Goal: Task Accomplishment & Management: Complete application form

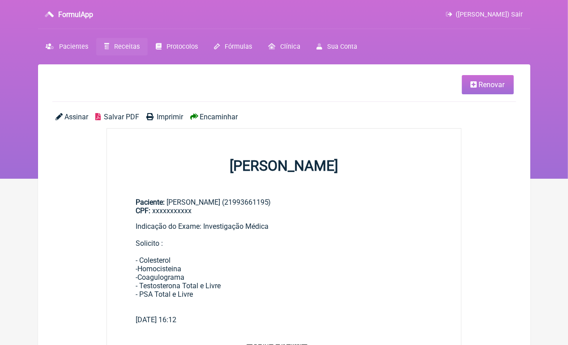
click at [219, 119] on span "Encaminhar" at bounding box center [218, 117] width 38 height 8
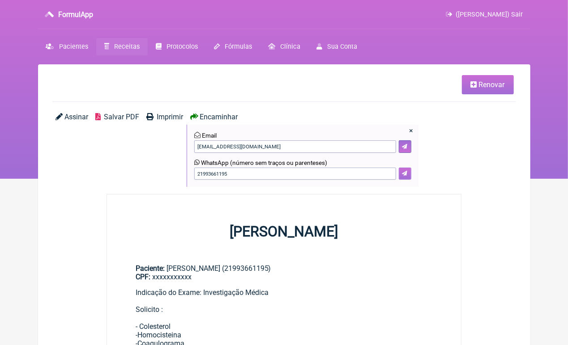
click at [405, 179] on button at bounding box center [404, 174] width 13 height 13
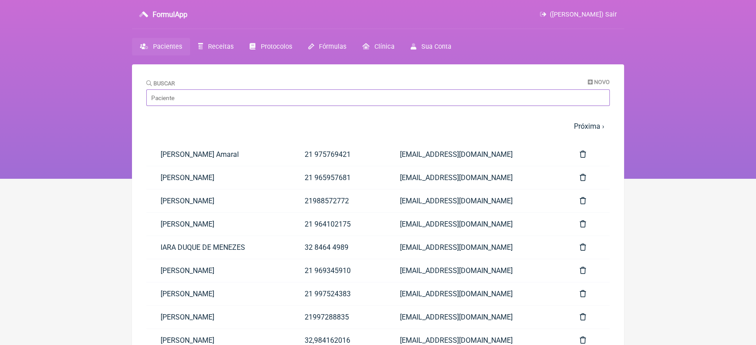
click at [168, 97] on input "Buscar" at bounding box center [377, 97] width 463 height 17
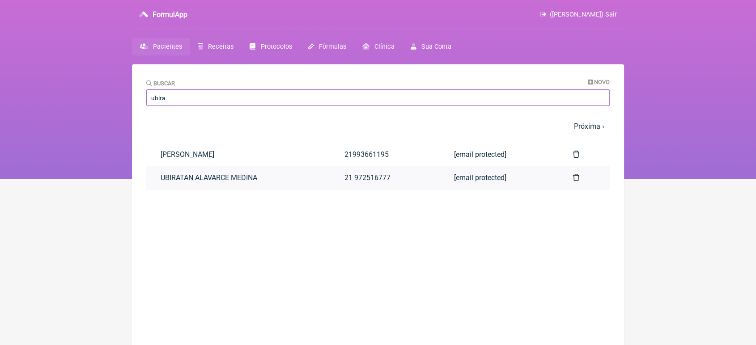
type input "ubira"
click at [225, 182] on link "UBIRATAN ALAVARCE MEDINA" at bounding box center [238, 177] width 184 height 23
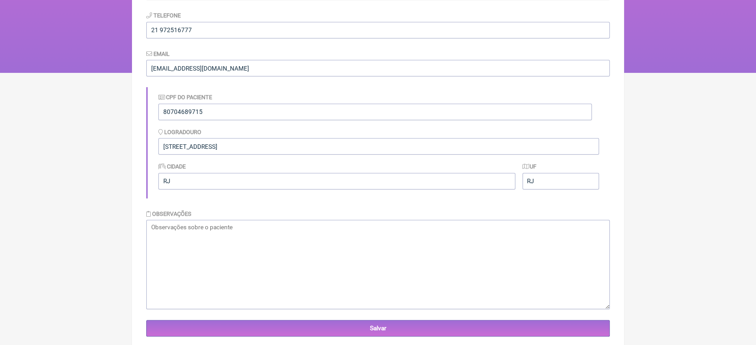
scroll to position [755, 0]
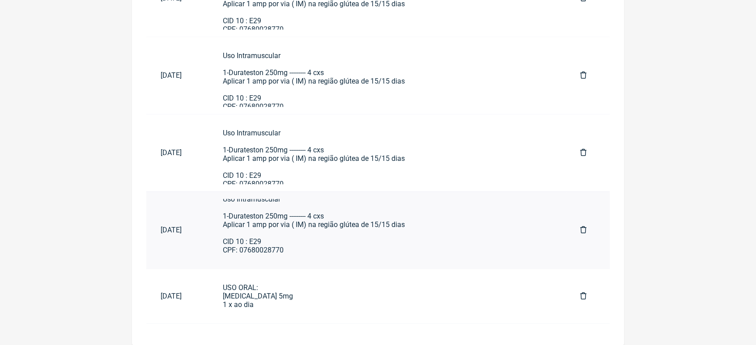
click at [401, 221] on div "Uso Intramuscular 1-Durateston 250mg --------- 4 cxs Aplicar 1 amp por via ( IM…" at bounding box center [387, 224] width 329 height 59
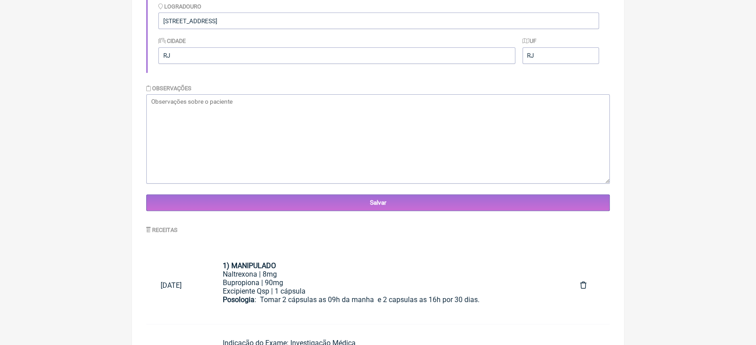
scroll to position [0, 0]
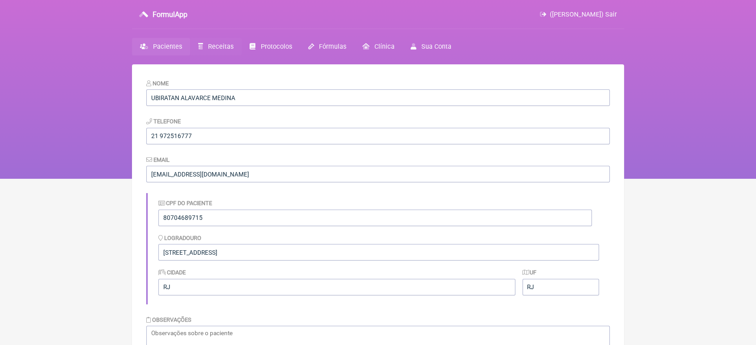
click at [214, 51] on link "Receitas" at bounding box center [215, 46] width 51 height 17
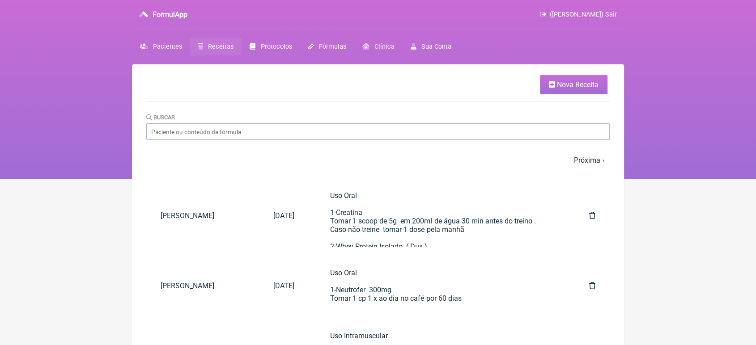
click at [568, 78] on link "Nova Receita" at bounding box center [574, 84] width 68 height 19
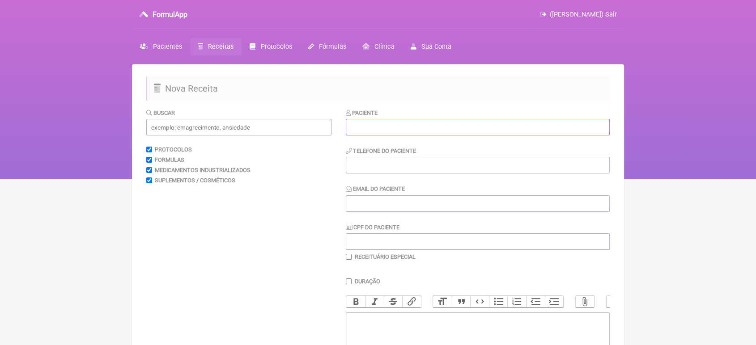
click at [413, 122] on input "text" at bounding box center [478, 127] width 264 height 17
click at [425, 132] on input "Ubiratr" at bounding box center [478, 127] width 264 height 17
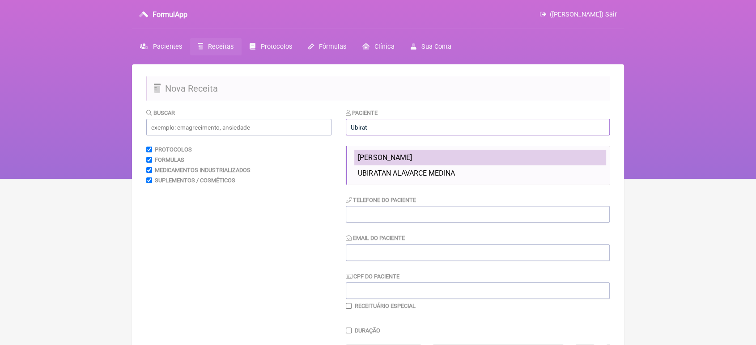
drag, startPoint x: 425, startPoint y: 132, endPoint x: 430, endPoint y: 157, distance: 26.1
click at [430, 157] on div "Paciente Ubirat Ubiratan Alavarce Medina UBIRATAN ALAVARCE MEDINA Telefone do P…" at bounding box center [478, 209] width 264 height 202
click at [411, 157] on span "Ubiratan Alavarce Medina" at bounding box center [385, 157] width 54 height 8
type input "Ubiratan Alavarce Medina"
type input "21993661195"
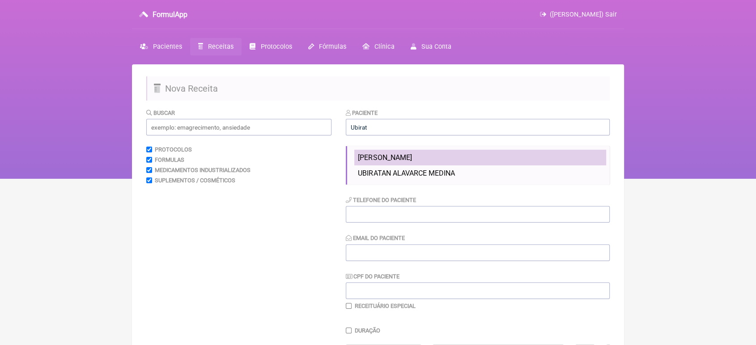
type input "[EMAIL_ADDRESS][DOMAIN_NAME]"
type input "xxxxxxxxxxx"
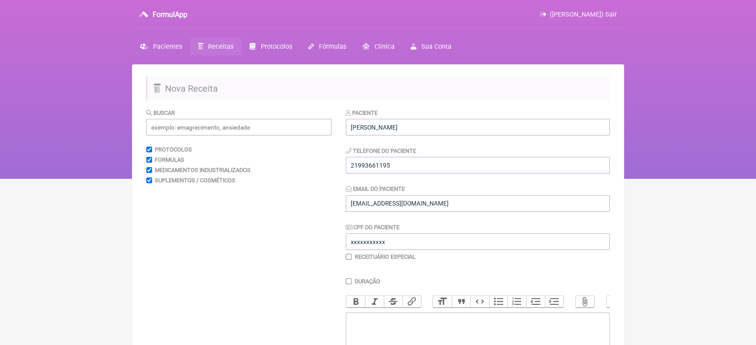
scroll to position [148, 0]
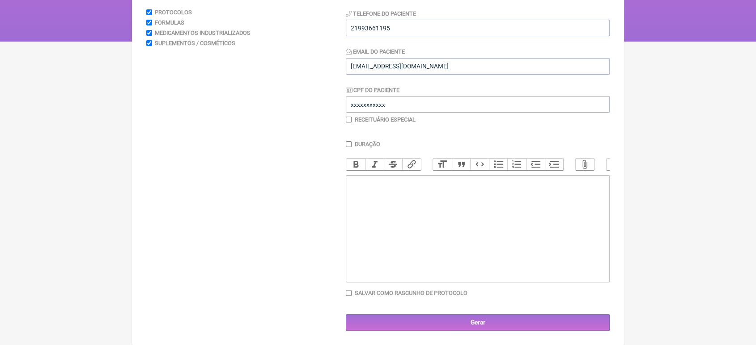
click at [515, 224] on trix-editor at bounding box center [478, 228] width 264 height 107
click at [504, 179] on div "Indicação do Exame: Exame de Rotina para avaluiação" at bounding box center [478, 182] width 254 height 8
click at [560, 189] on trix-editor "Indicação do Exame: Exame de Rotina para avaliação" at bounding box center [478, 228] width 264 height 107
click at [458, 178] on div "Indicação do Exame: Exame de Rotina para avaliação cardiológica" at bounding box center [478, 182] width 254 height 8
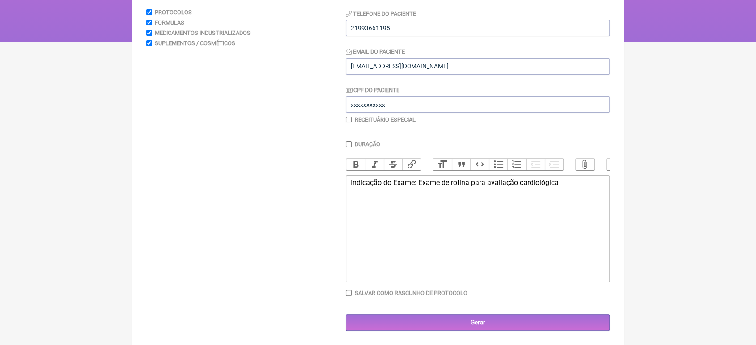
click at [381, 214] on trix-editor "Indicação do Exame: Exame de rotina para avaliação cardiológica" at bounding box center [478, 228] width 264 height 107
click at [577, 178] on trix-editor "Indicação do Exame: Exame de rotina para avaliação cardiológica" at bounding box center [478, 228] width 264 height 107
click at [403, 199] on div "Indicação do Exame: Exame de rotina para avaliação cardiológica Solicito" at bounding box center [478, 190] width 254 height 25
click at [381, 192] on div "Indicação do Exame: Exame de rotina para avaliação cardiológica Solicito" at bounding box center [478, 190] width 254 height 25
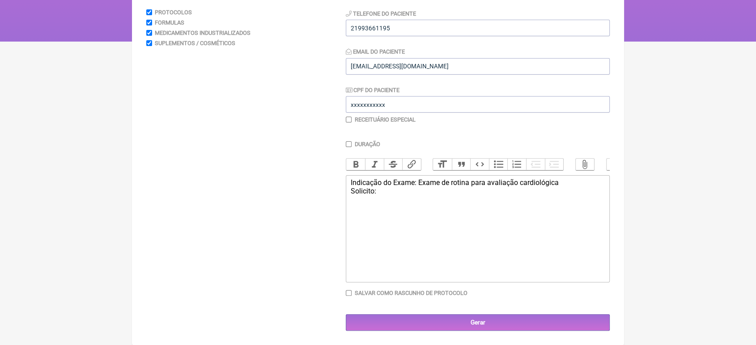
click at [350, 258] on trix-editor "Indicação do Exame: Exame de rotina para avaliação cardiológica Solicito:" at bounding box center [478, 228] width 264 height 107
type trix-editor "<div>Indicação do Exame: Exame de rotina para avaliação cardiológica<br>Solicit…"
click at [475, 314] on div "Paciente Ubiratan Alavarce Medina Telefone do Paciente 21993661195 Email do Pac…" at bounding box center [478, 151] width 264 height 360
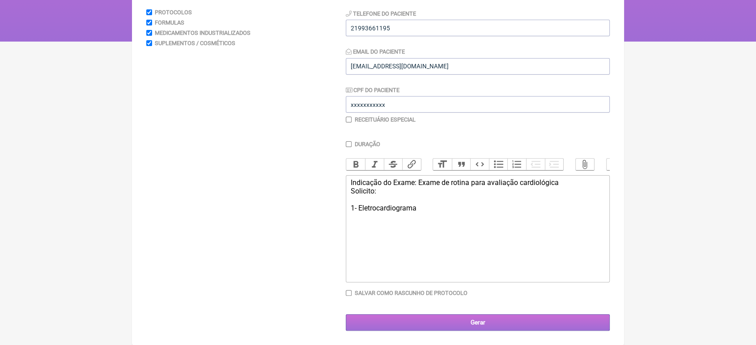
click at [478, 323] on input "Gerar" at bounding box center [478, 322] width 264 height 17
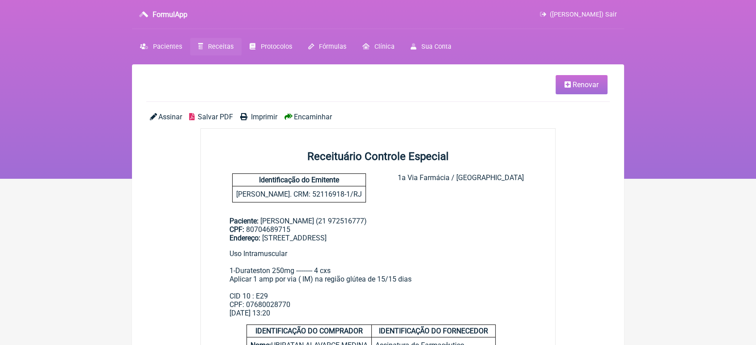
click at [308, 115] on span "Encaminhar" at bounding box center [313, 117] width 38 height 8
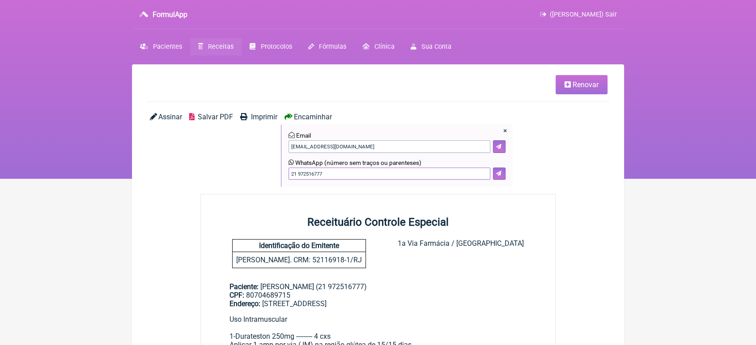
click at [398, 178] on input "21 972516777" at bounding box center [389, 174] width 202 height 13
type input "21 993661195"
click at [500, 170] on button at bounding box center [499, 174] width 13 height 13
click at [497, 173] on icon at bounding box center [498, 173] width 5 height 5
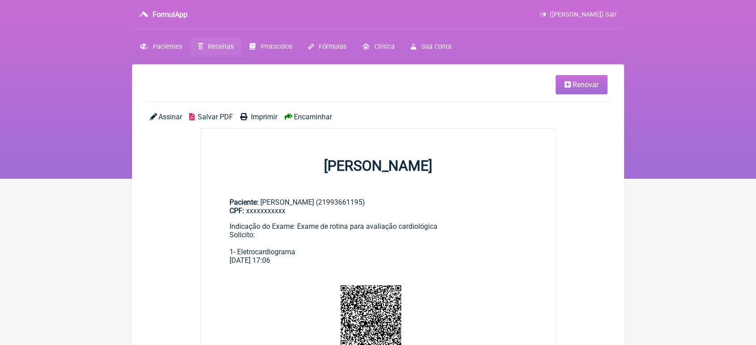
click at [318, 120] on span "Encaminhar" at bounding box center [313, 117] width 38 height 8
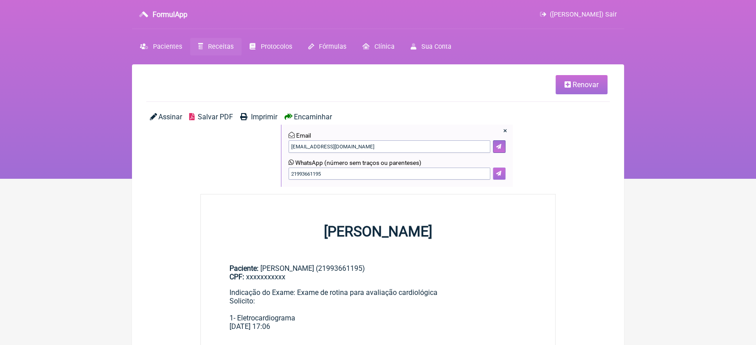
click at [496, 172] on icon at bounding box center [498, 173] width 5 height 5
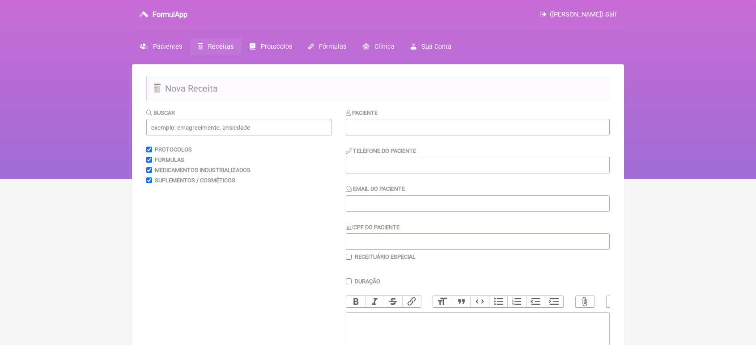
scroll to position [148, 0]
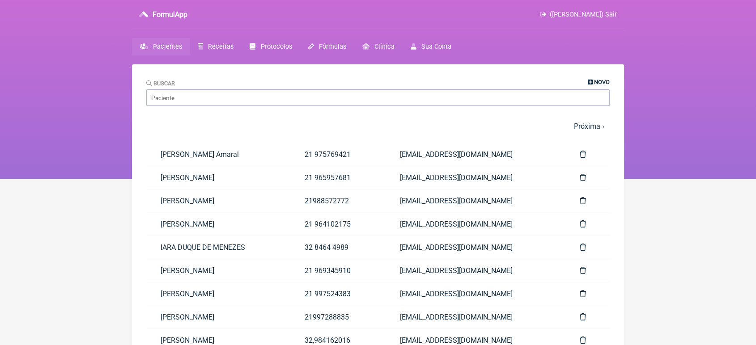
click at [602, 80] on span "Novo" at bounding box center [602, 82] width 16 height 7
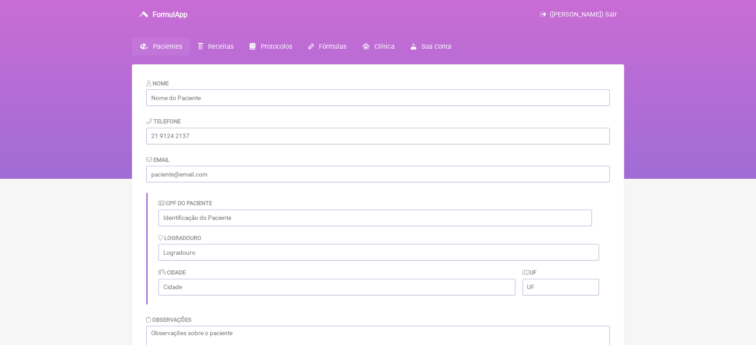
click at [449, 89] on div "Nome" at bounding box center [377, 92] width 463 height 27
click at [413, 97] on input "text" at bounding box center [377, 97] width 463 height 17
type input "Gabriel Rodrigues Neto"
click at [300, 146] on form "Nome Gabriel Rodrigues Neto Telefone Email CPF do Paciente Logradouro Cidade UF…" at bounding box center [377, 261] width 463 height 364
click at [261, 133] on input "tel" at bounding box center [377, 136] width 463 height 17
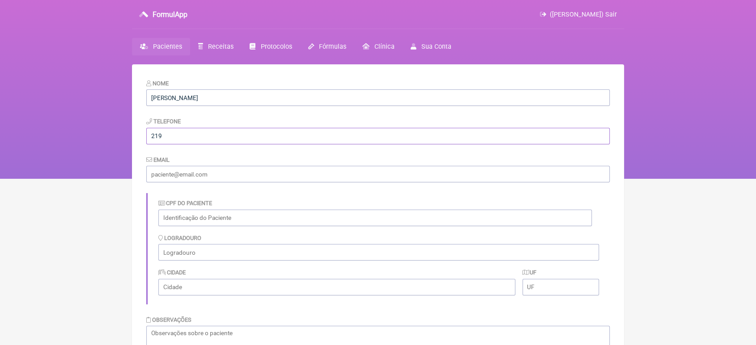
click at [261, 133] on input "219" at bounding box center [377, 136] width 463 height 17
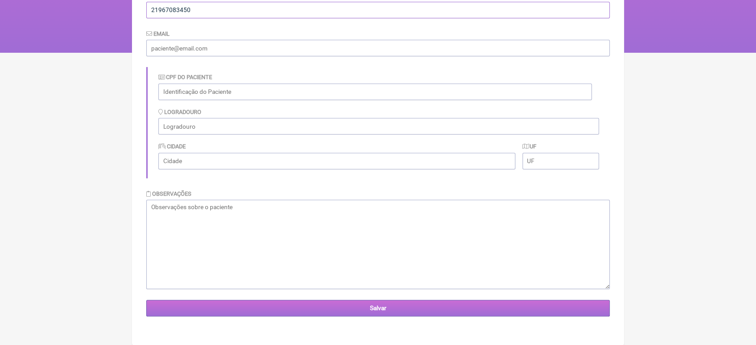
type input "21967083450"
click at [304, 303] on input "Salvar" at bounding box center [377, 308] width 463 height 17
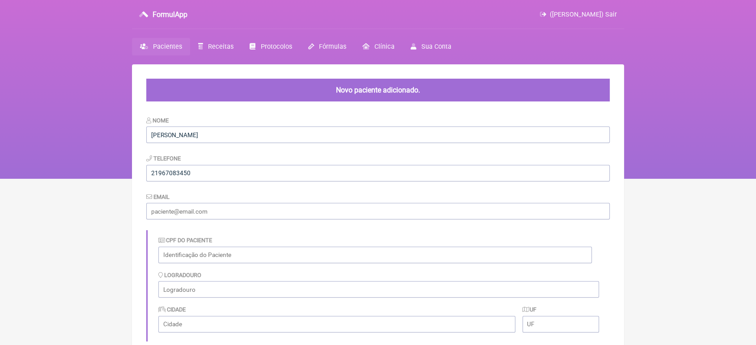
click at [304, 303] on div "CPF do Paciente Logradouro Cidade UF" at bounding box center [377, 285] width 463 height 111
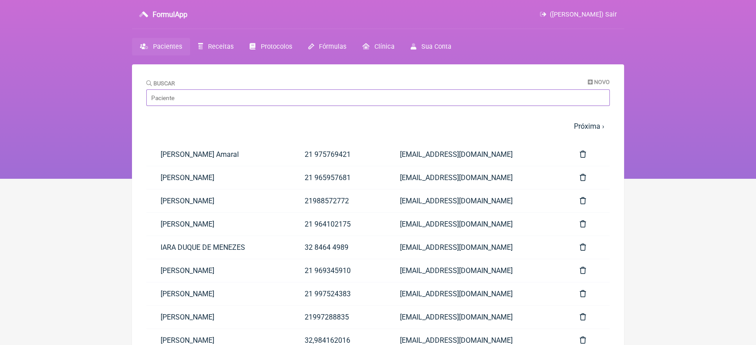
click at [227, 102] on input "Buscar" at bounding box center [377, 97] width 463 height 17
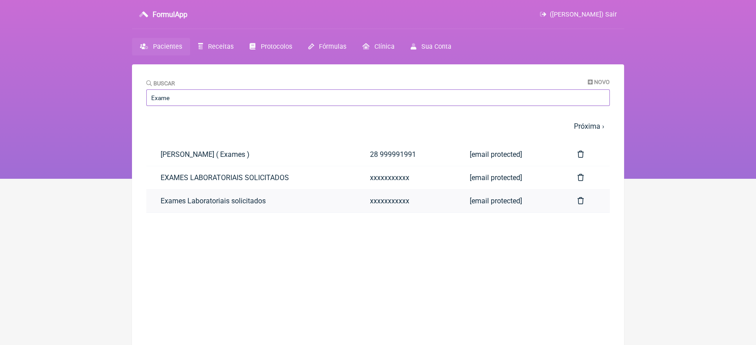
type input "Exame"
click at [190, 200] on link "Exames Laboratoriais solicitados" at bounding box center [250, 201] width 209 height 23
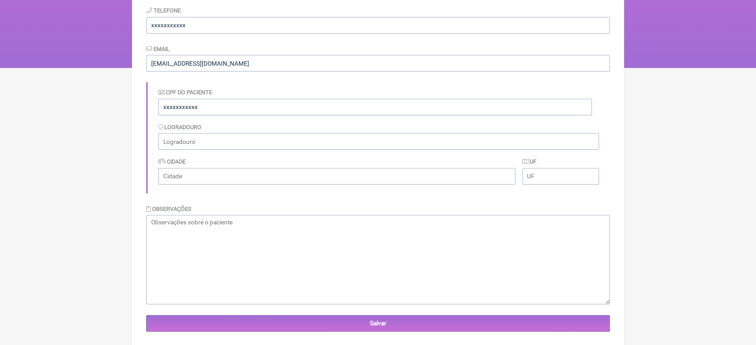
scroll to position [468, 0]
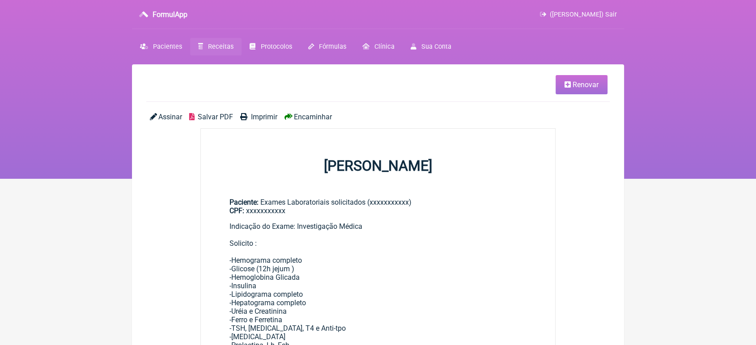
click at [587, 85] on span "Renovar" at bounding box center [585, 85] width 26 height 8
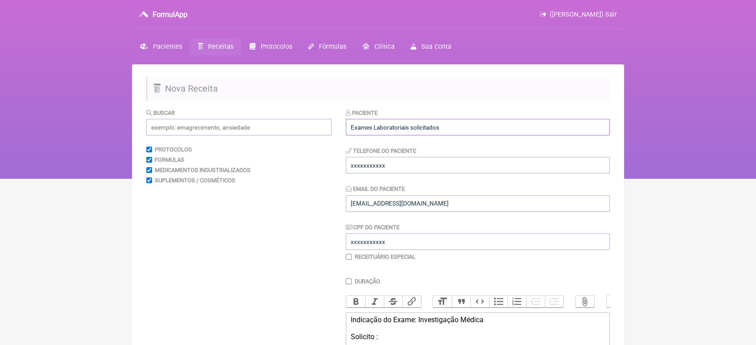
click at [481, 122] on input "Exames Laboratoriais solicitados" at bounding box center [478, 127] width 264 height 17
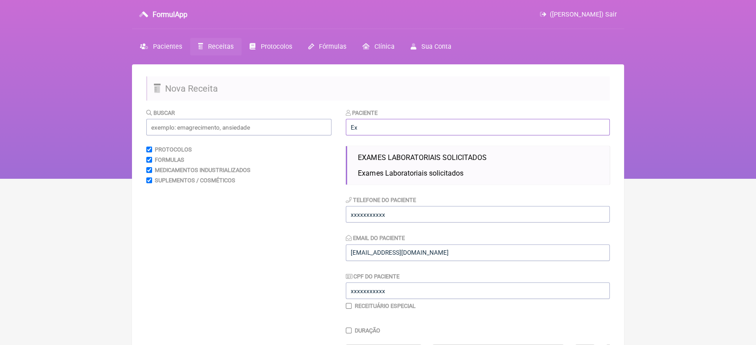
type input "E"
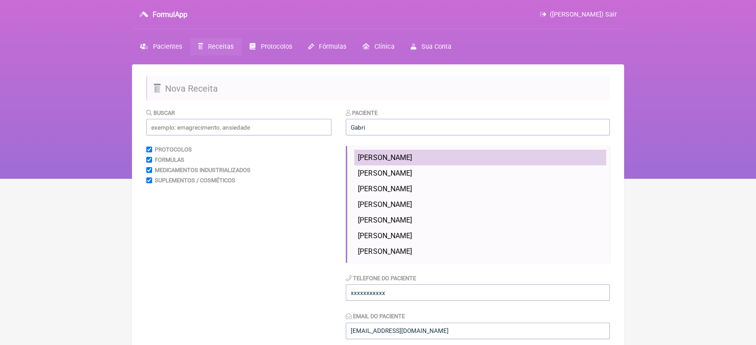
click at [411, 161] on span "Gabriel Rodrigues Neto" at bounding box center [385, 157] width 54 height 8
type input "Gabriel Rodrigues Neto"
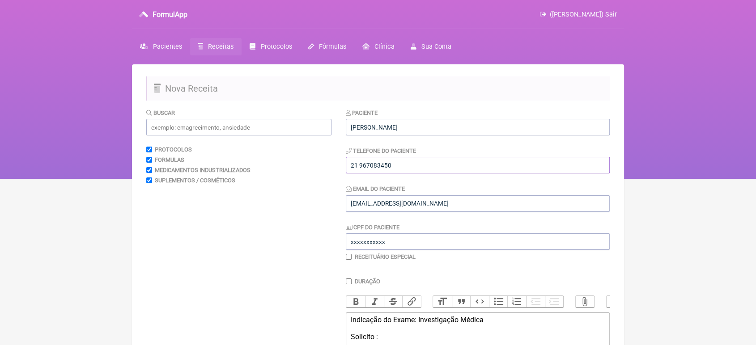
click at [429, 161] on input "21 967083450" at bounding box center [478, 165] width 264 height 17
click at [415, 169] on input "21 967083450" at bounding box center [478, 165] width 264 height 17
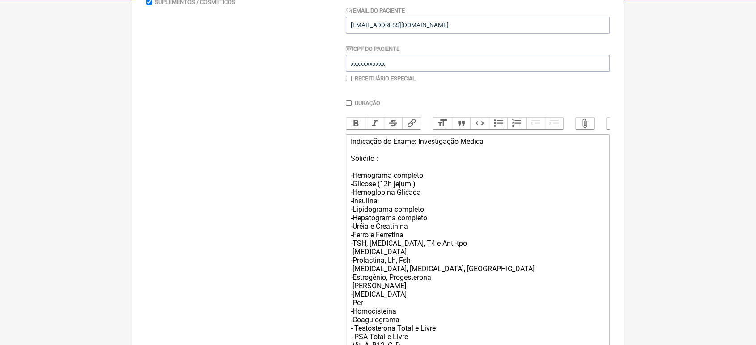
scroll to position [318, 0]
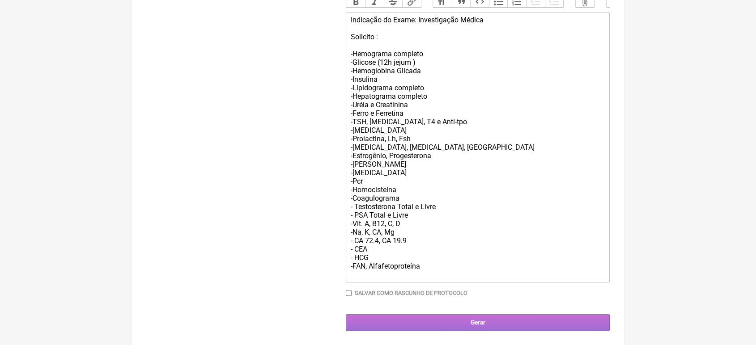
type input "21 93661195"
click at [552, 322] on input "Gerar" at bounding box center [478, 322] width 264 height 17
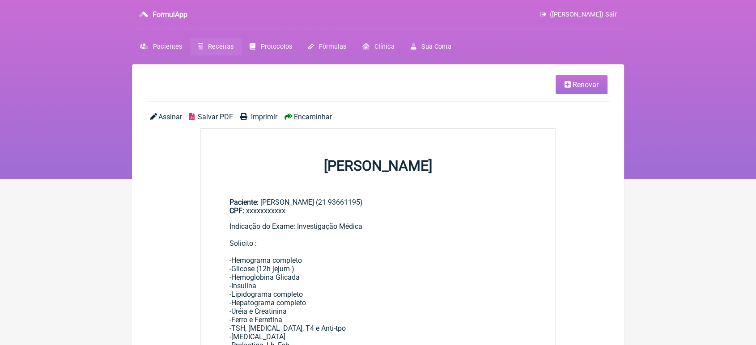
click at [331, 116] on span "Encaminhar" at bounding box center [313, 117] width 38 height 8
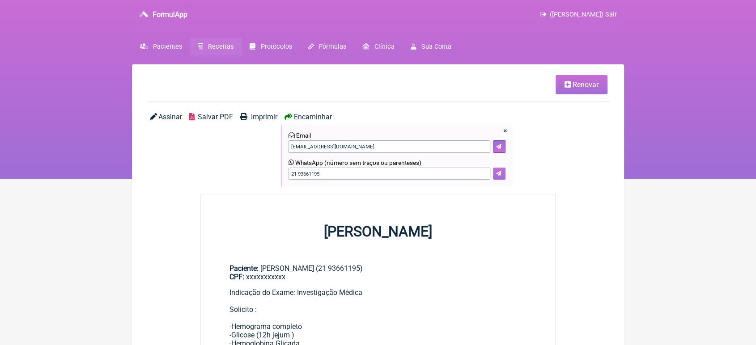
click at [500, 175] on icon at bounding box center [498, 173] width 5 height 5
